Goal: Book appointment/travel/reservation

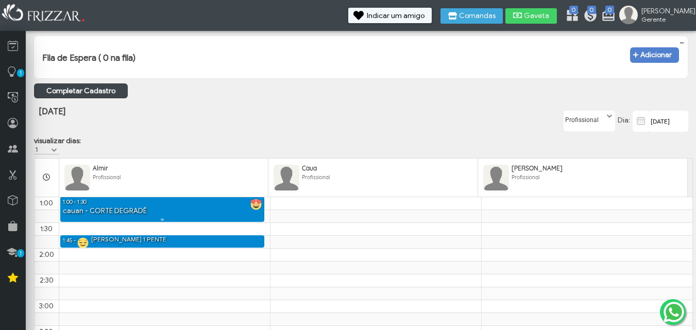
click at [150, 207] on div "1:00 - 1:30" at bounding box center [162, 202] width 205 height 10
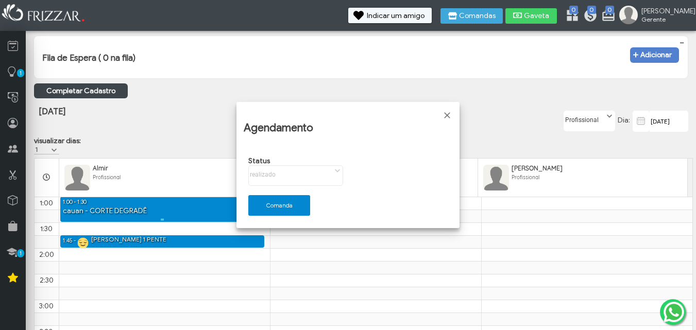
click at [150, 207] on div "1:00 - 1:30" at bounding box center [162, 202] width 205 height 10
click at [449, 114] on span "Fechar" at bounding box center [447, 115] width 10 height 10
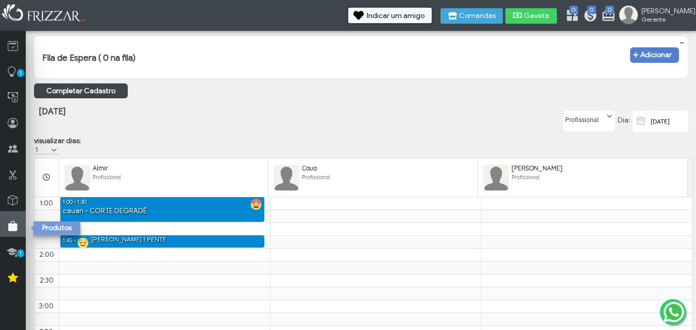
click at [14, 225] on icon at bounding box center [13, 226] width 10 height 13
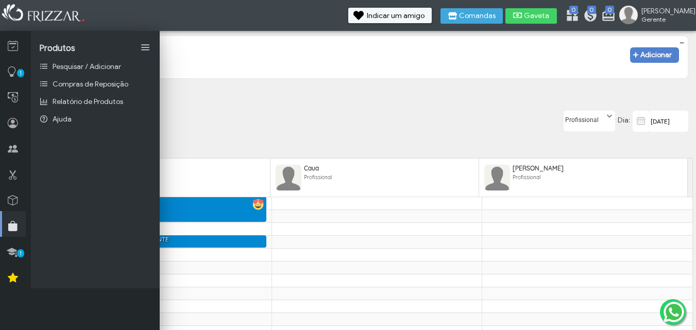
click at [14, 225] on icon at bounding box center [13, 226] width 10 height 13
click at [18, 155] on link at bounding box center [13, 147] width 26 height 26
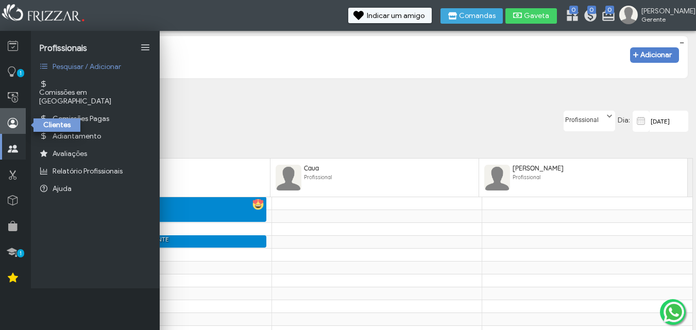
click at [18, 130] on link at bounding box center [13, 121] width 26 height 26
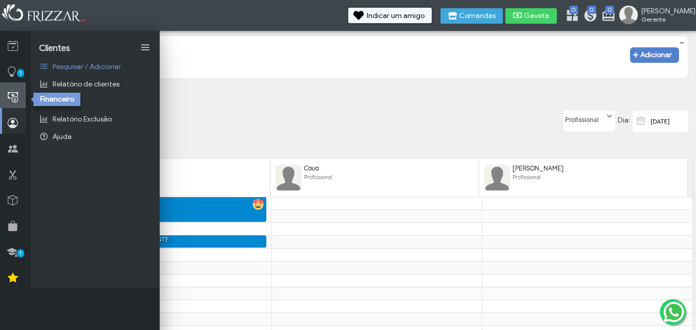
click at [20, 92] on link at bounding box center [13, 95] width 26 height 26
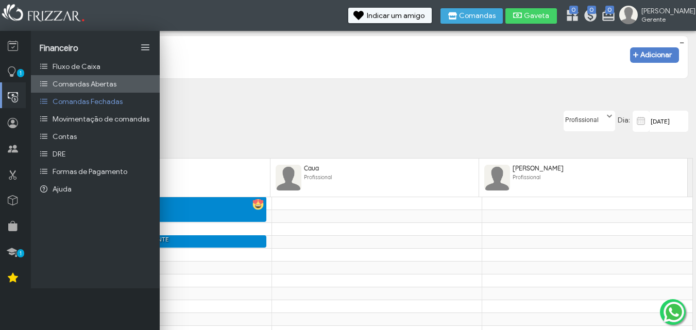
click at [52, 83] on link "Comandas Abertas" at bounding box center [95, 84] width 129 height 18
